Goal: Book appointment/travel/reservation

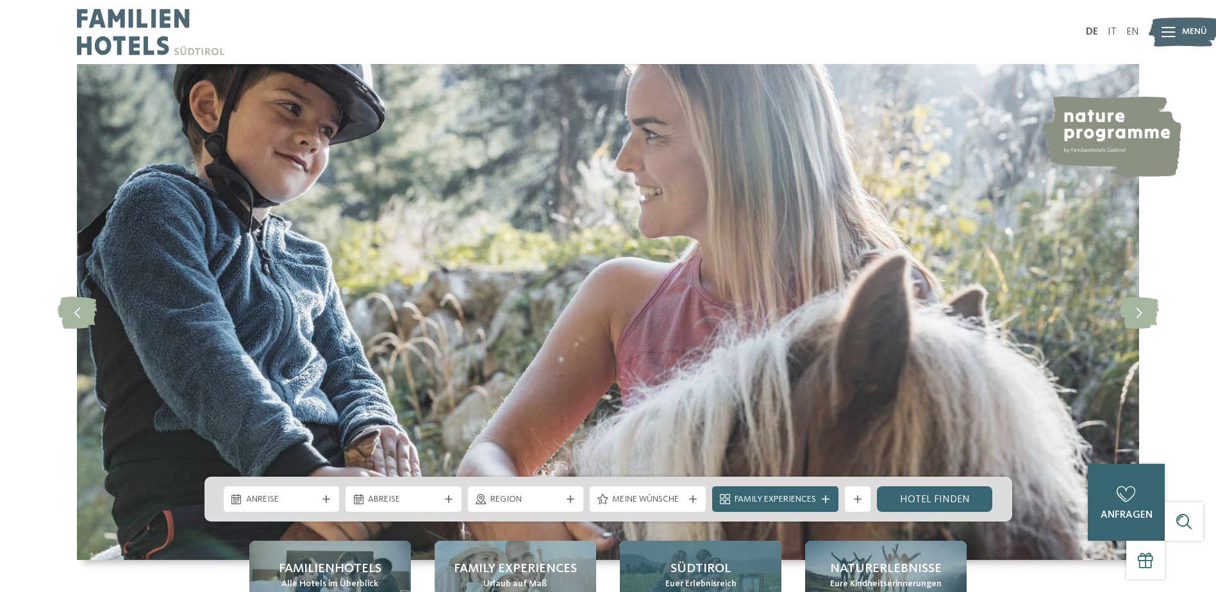
scroll to position [107, 0]
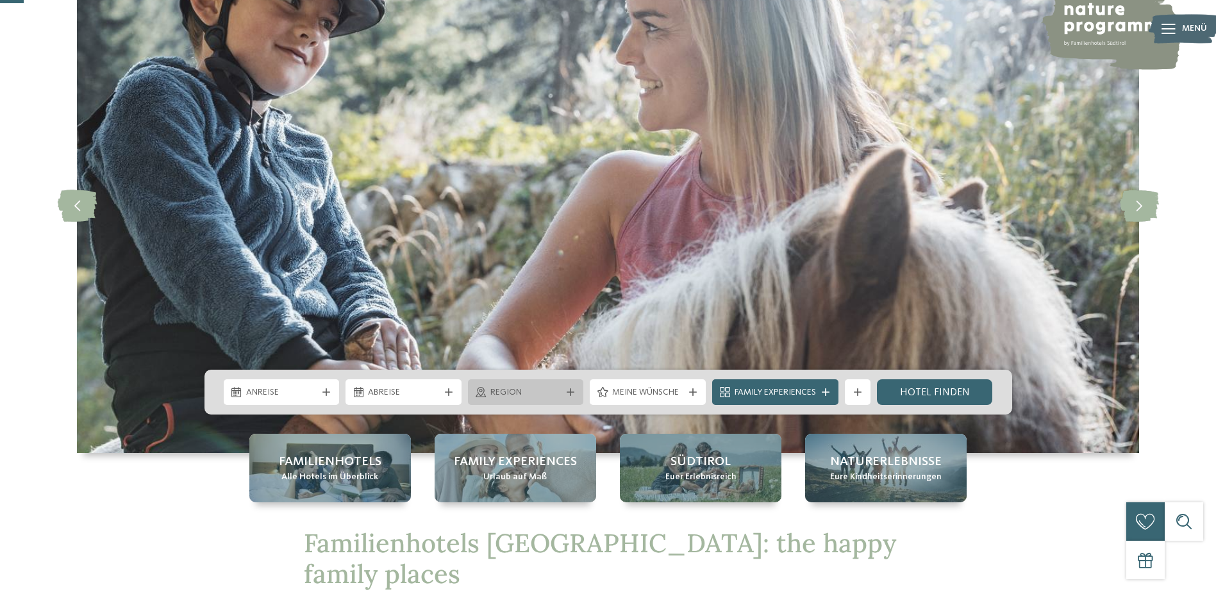
click at [569, 385] on div "Region" at bounding box center [526, 392] width 116 height 26
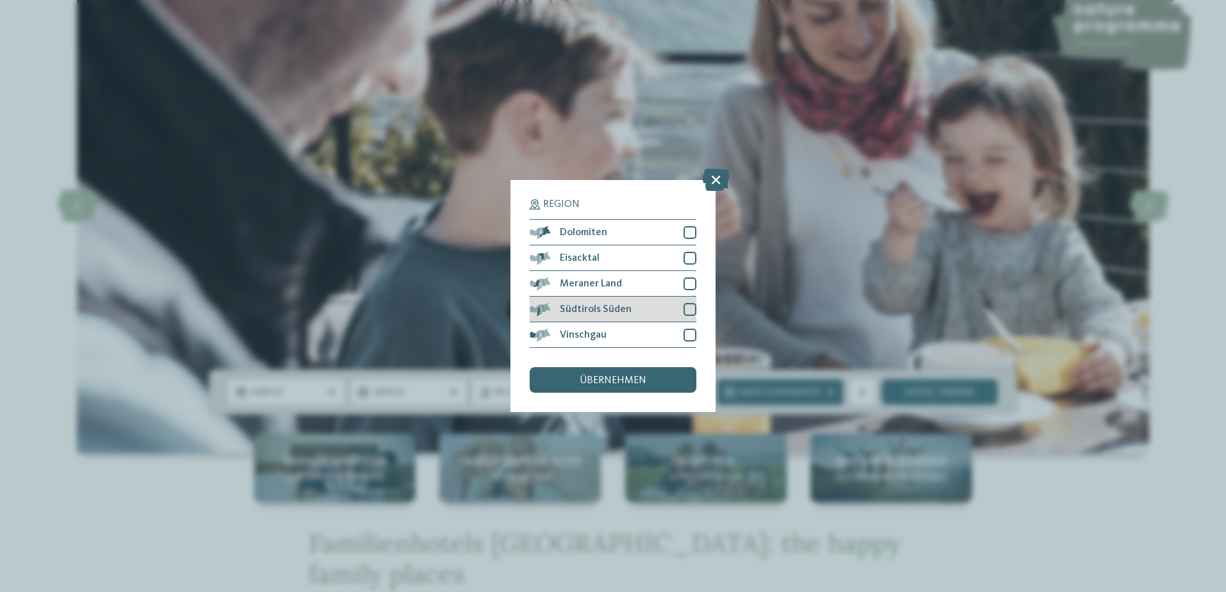
click at [615, 312] on span "Südtirols Süden" at bounding box center [596, 309] width 72 height 10
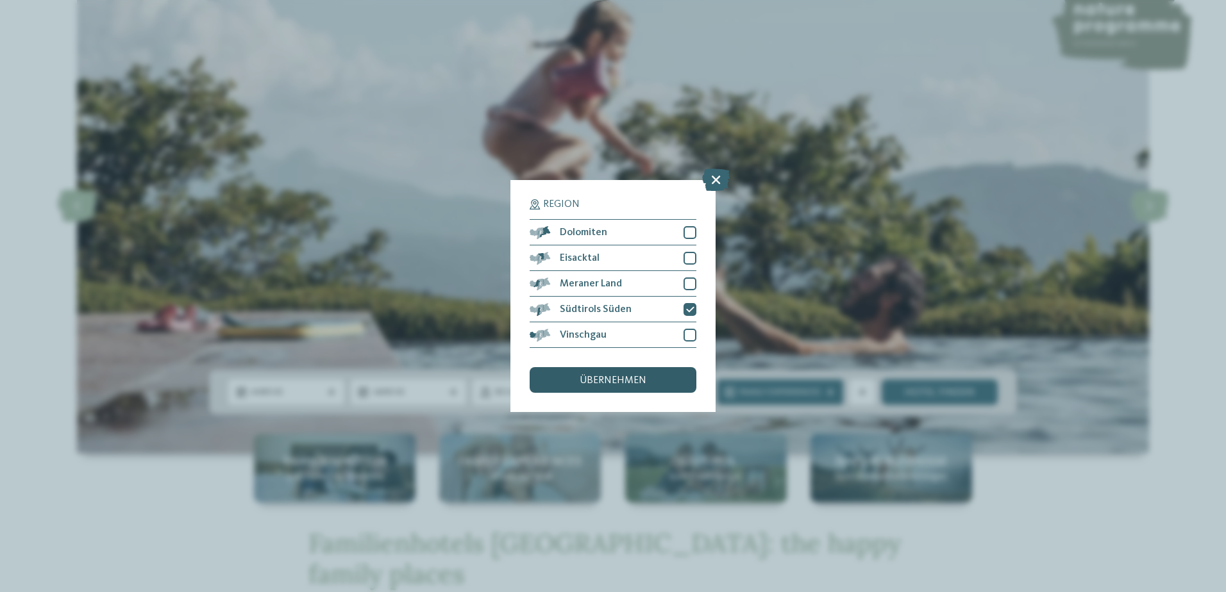
click at [641, 378] on span "übernehmen" at bounding box center [612, 381] width 67 height 10
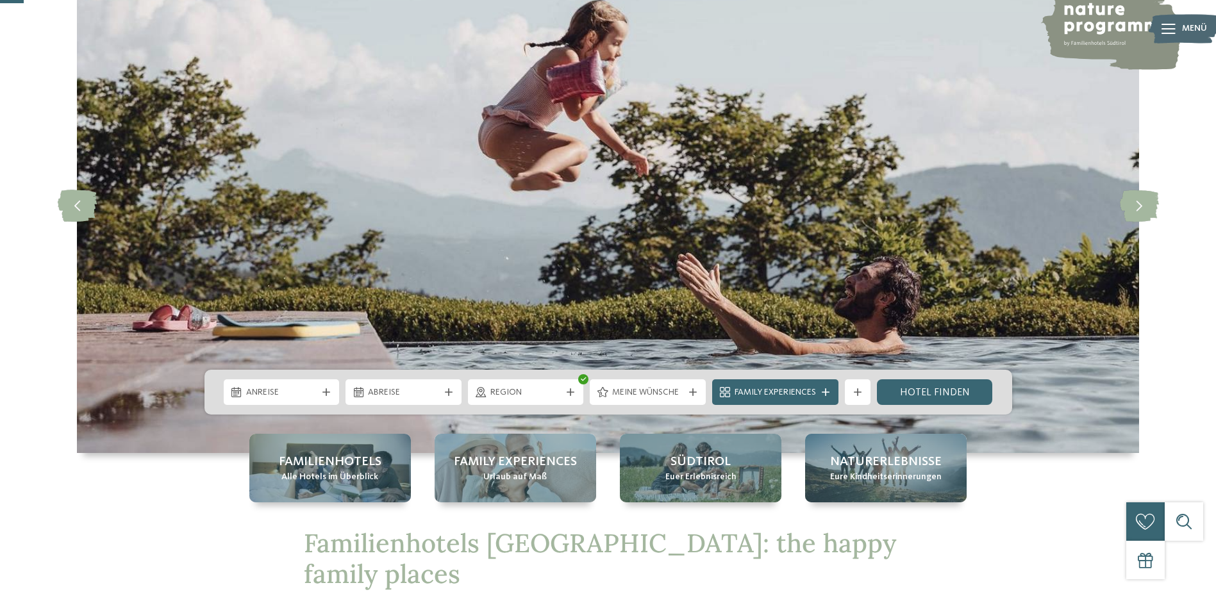
scroll to position [0, 0]
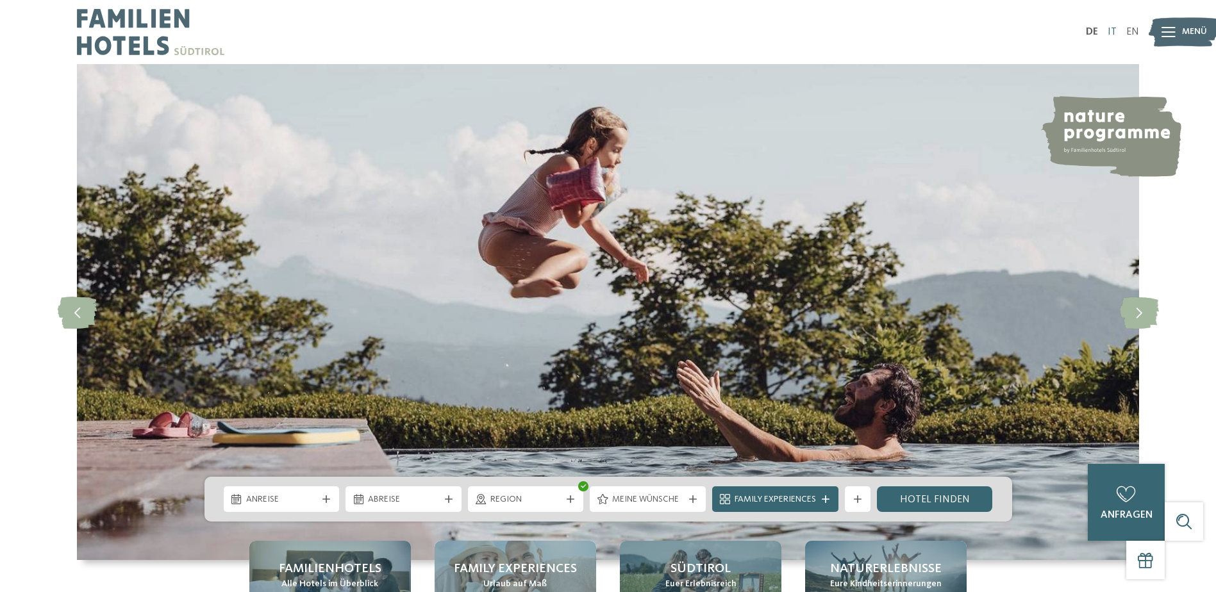
click at [1116, 32] on link "IT" at bounding box center [1112, 32] width 9 height 10
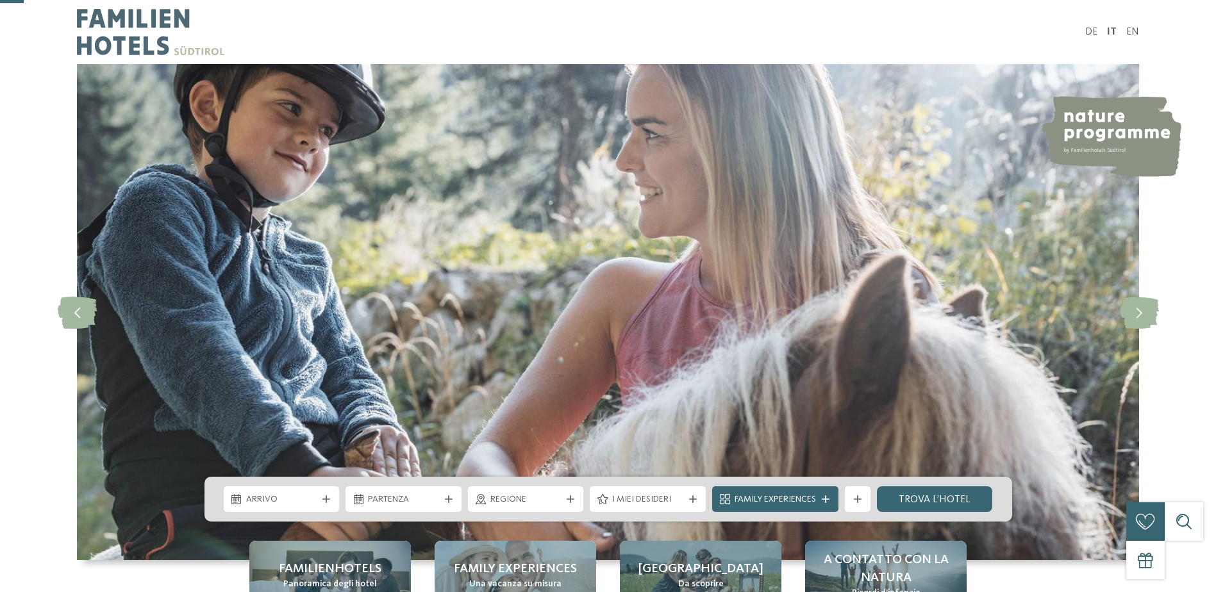
scroll to position [107, 0]
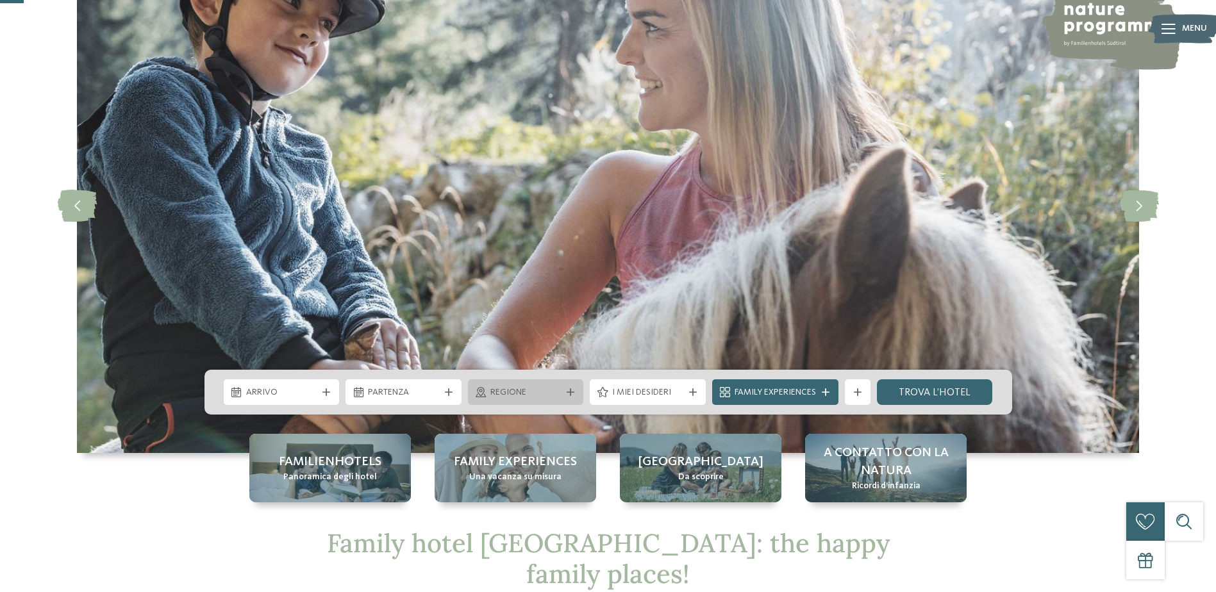
click at [572, 395] on icon at bounding box center [571, 392] width 8 height 8
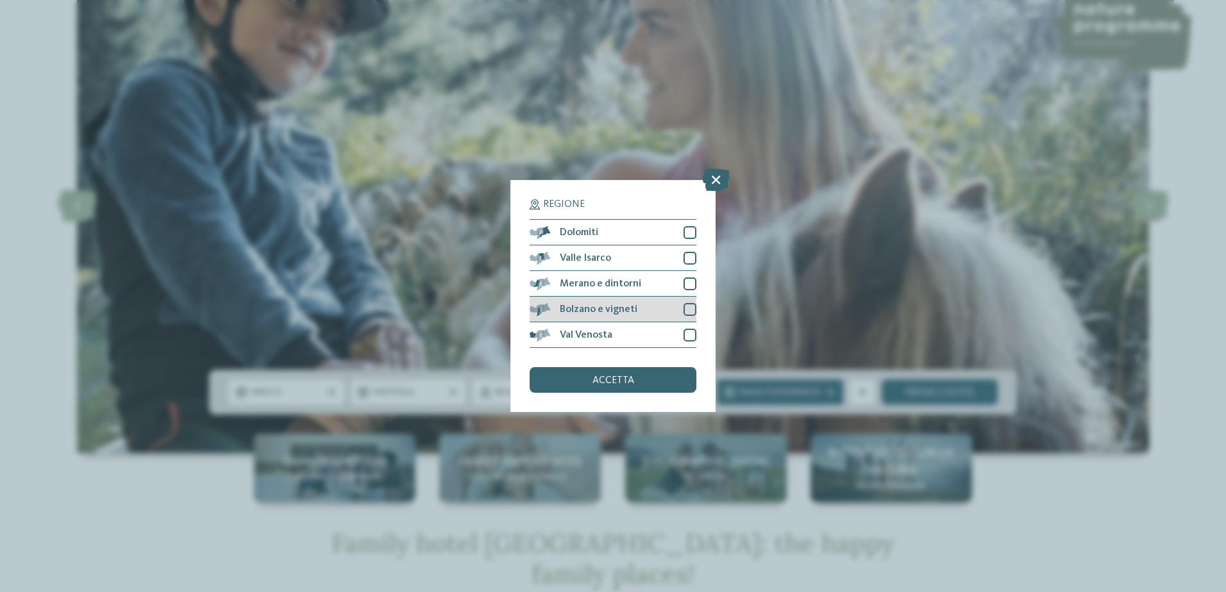
click at [620, 312] on span "Bolzano e vigneti" at bounding box center [599, 309] width 78 height 10
click at [648, 378] on div "accetta" at bounding box center [612, 380] width 167 height 26
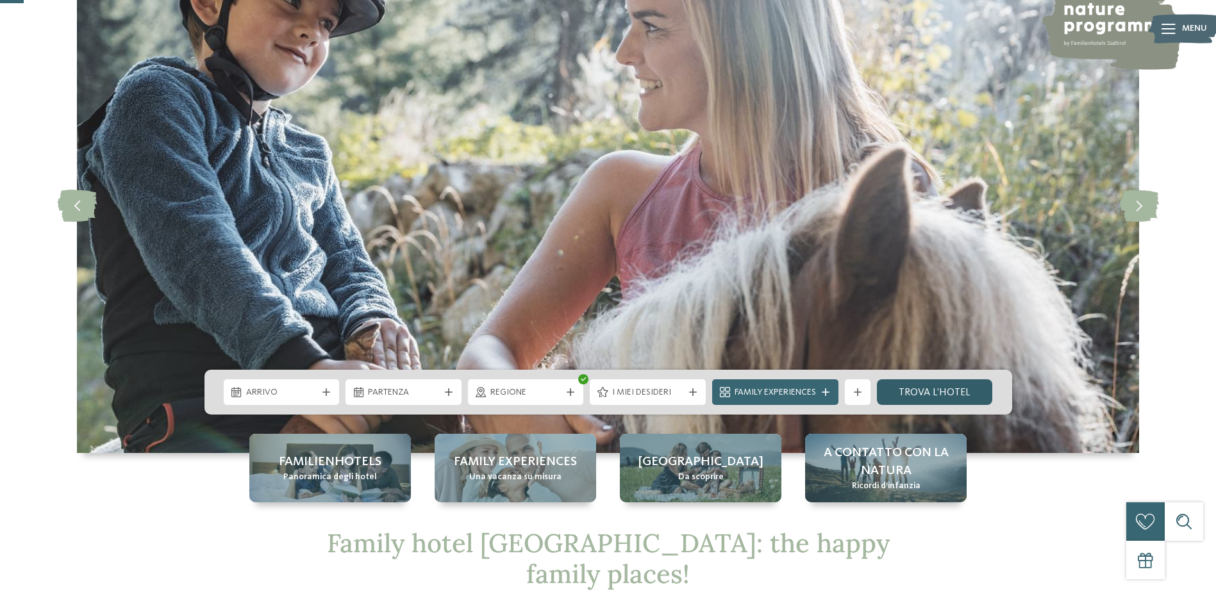
click at [922, 403] on link "trova l’hotel" at bounding box center [935, 392] width 116 height 26
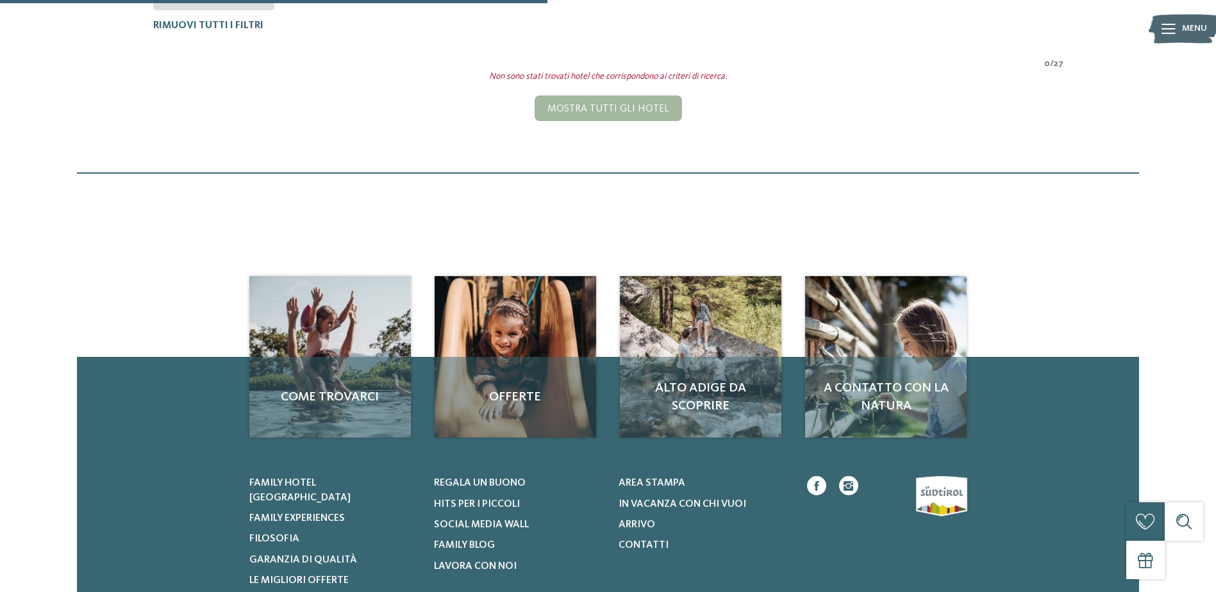
scroll to position [207, 0]
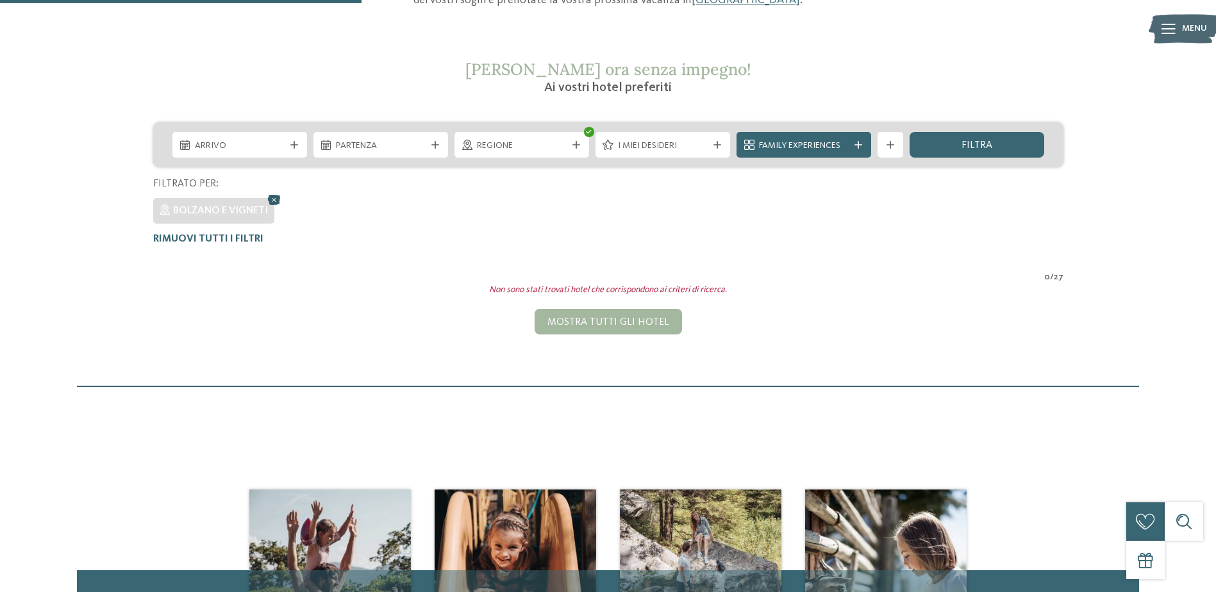
click at [270, 201] on icon at bounding box center [274, 200] width 19 height 17
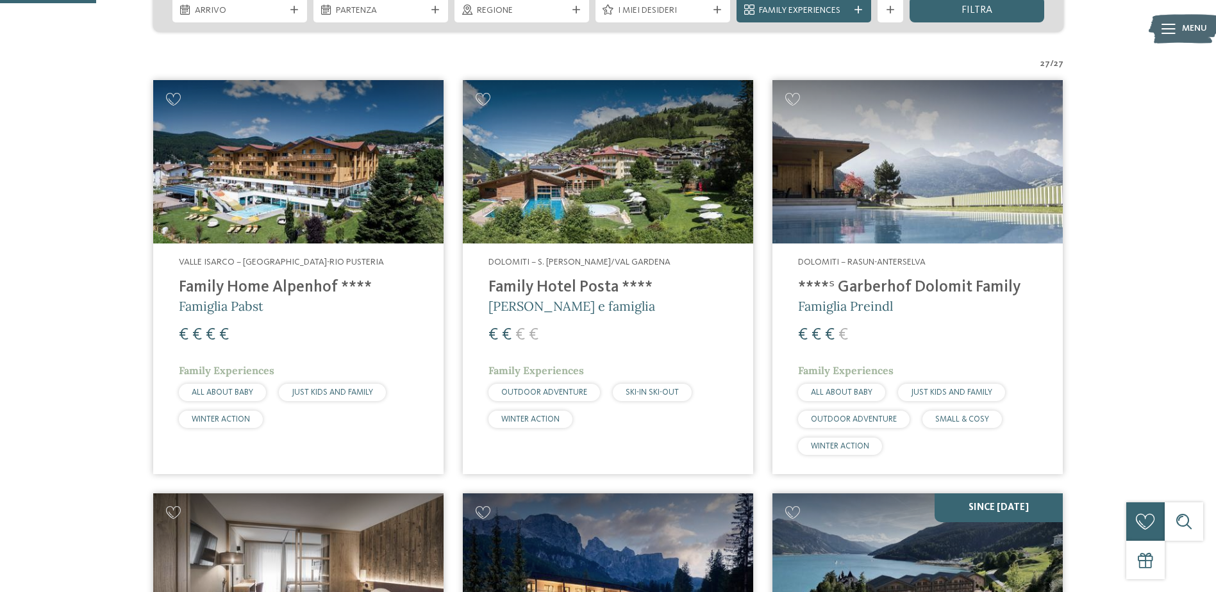
scroll to position [235, 0]
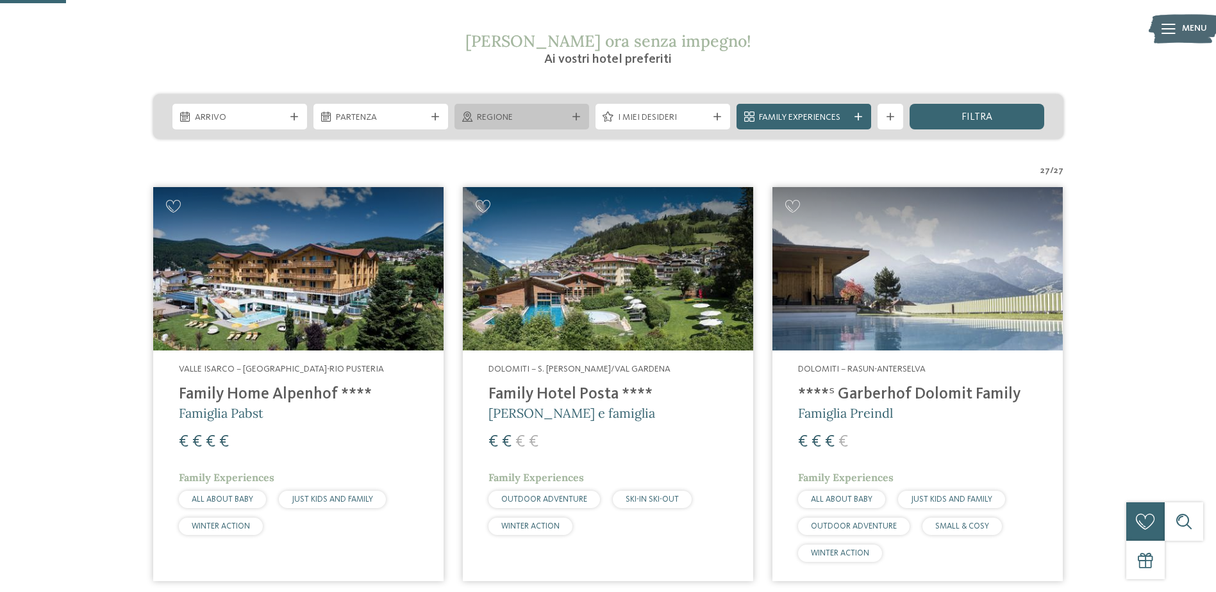
click at [575, 110] on div "Regione" at bounding box center [521, 117] width 135 height 26
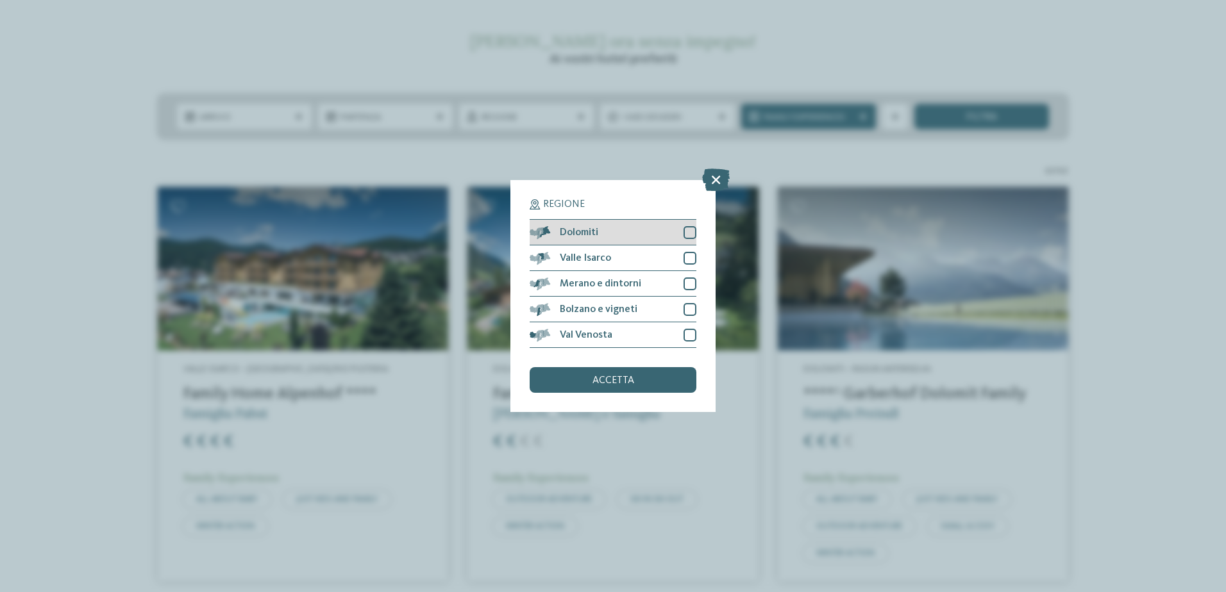
click at [612, 226] on div "Dolomiti" at bounding box center [612, 233] width 167 height 26
click at [635, 388] on div "accetta" at bounding box center [612, 380] width 167 height 26
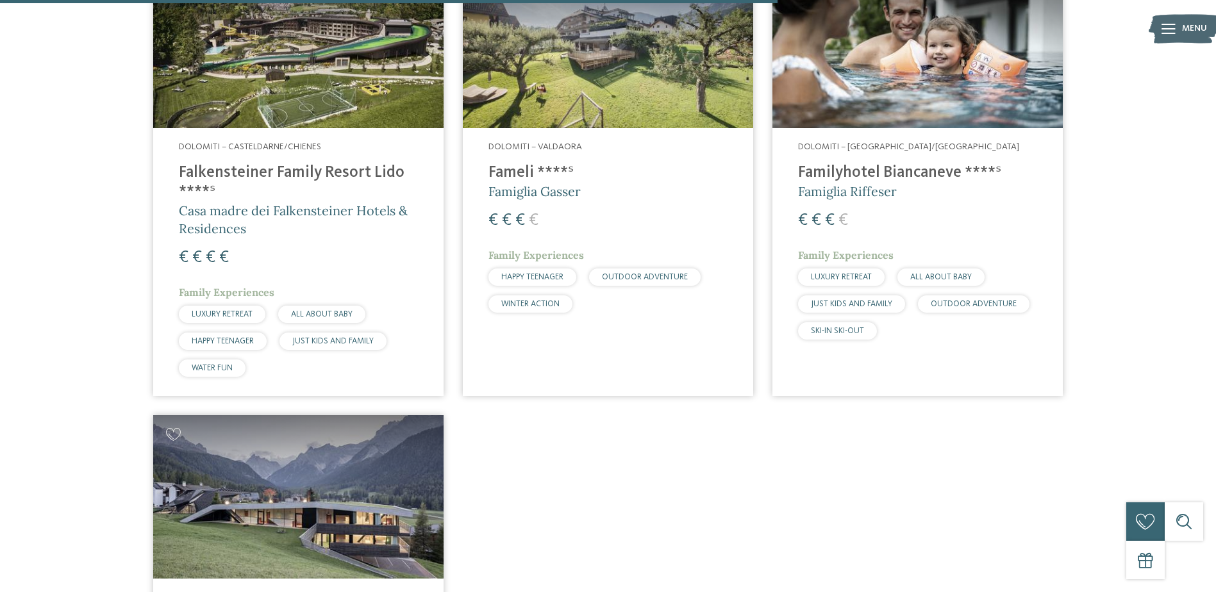
scroll to position [1702, 0]
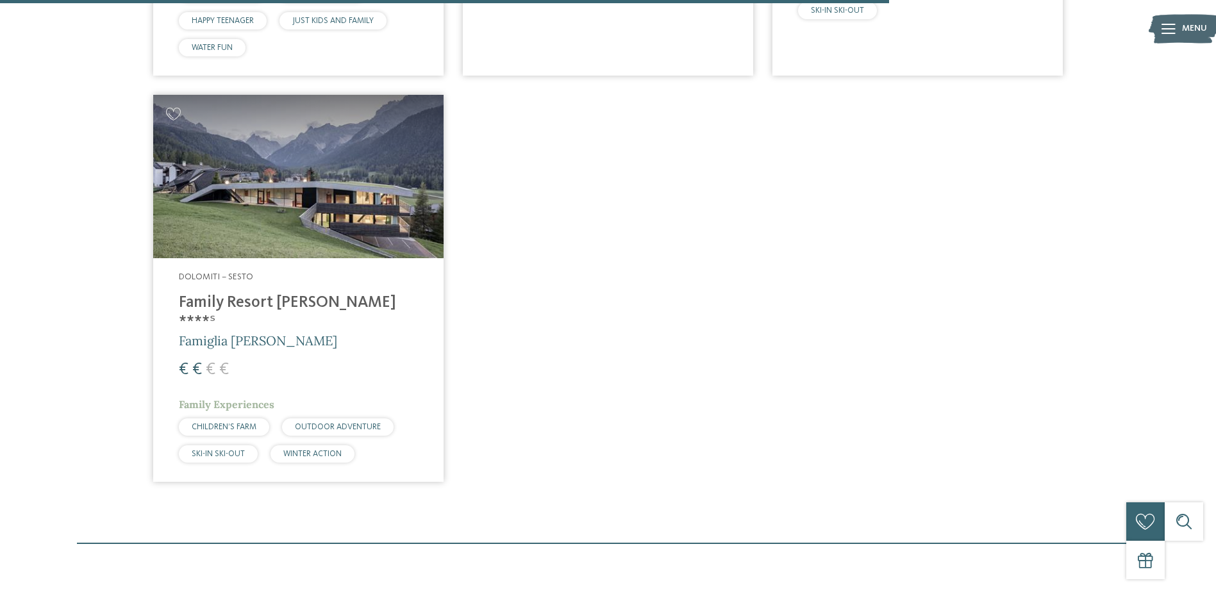
click at [281, 302] on h4 "Family Resort [PERSON_NAME] ****ˢ" at bounding box center [298, 313] width 239 height 38
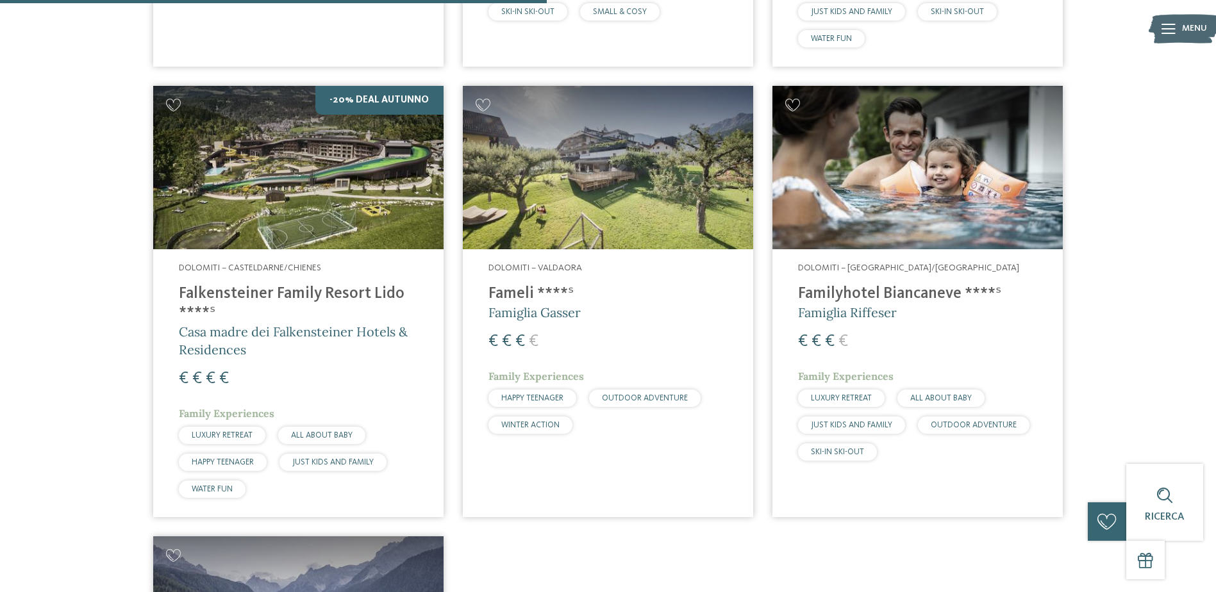
scroll to position [940, 0]
